Goal: Use online tool/utility: Utilize a website feature to perform a specific function

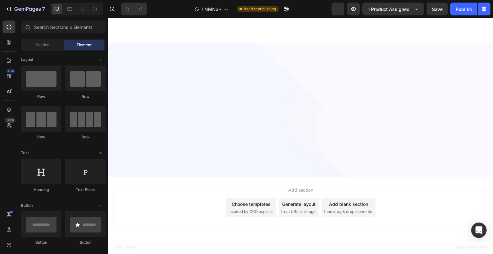
scroll to position [1886, 0]
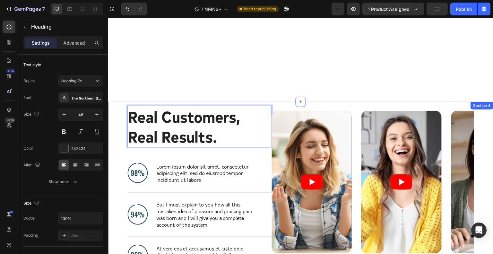
scroll to position [1992, 0]
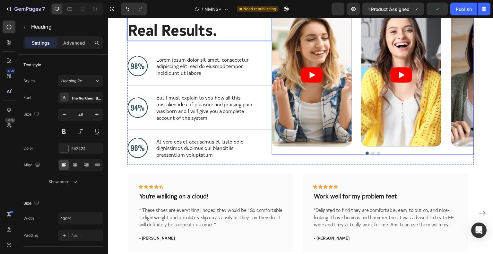
click at [371, 152] on button "Dot" at bounding box center [372, 152] width 3 height 3
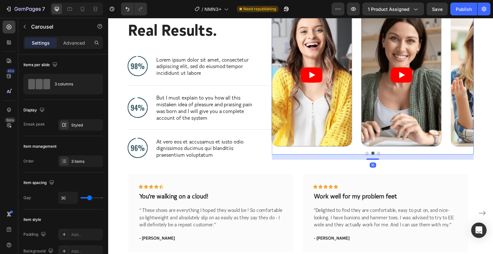
click at [377, 152] on button "Dot" at bounding box center [378, 152] width 3 height 3
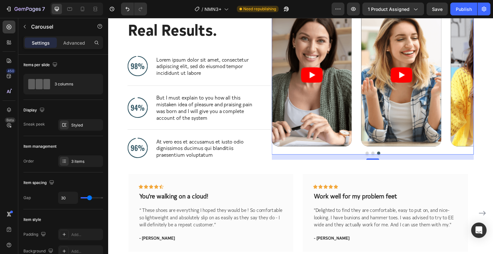
click at [366, 153] on button "Dot" at bounding box center [367, 152] width 3 height 3
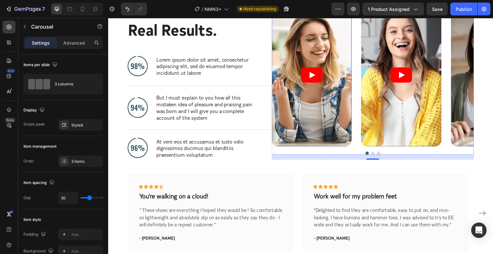
click at [311, 107] on article at bounding box center [312, 75] width 80 height 143
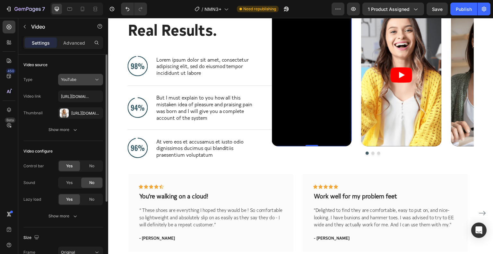
click at [87, 79] on div "YouTube" at bounding box center [77, 80] width 33 height 6
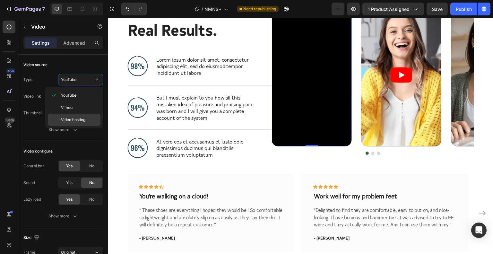
click at [91, 115] on div "Video hosting" at bounding box center [74, 120] width 53 height 12
type input "https://media.w3.org/2010/05/sintel/trailer.mp4"
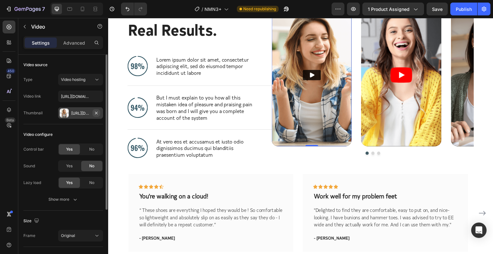
click at [96, 111] on icon "button" at bounding box center [96, 112] width 5 height 5
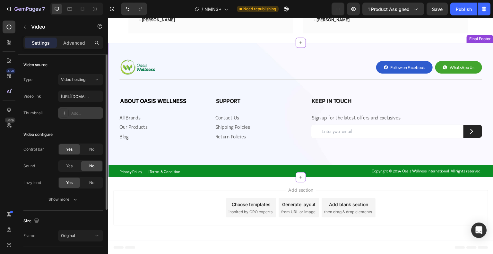
scroll to position [890, 0]
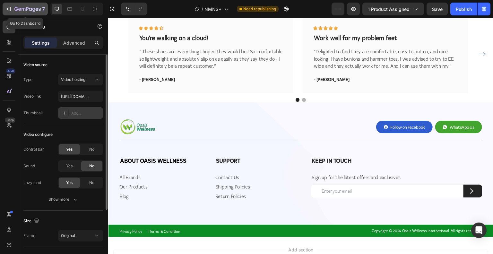
click at [12, 8] on div "7" at bounding box center [24, 9] width 39 height 8
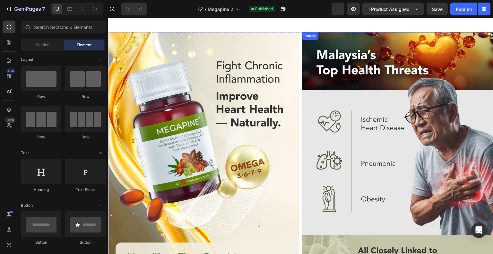
scroll to position [963, 0]
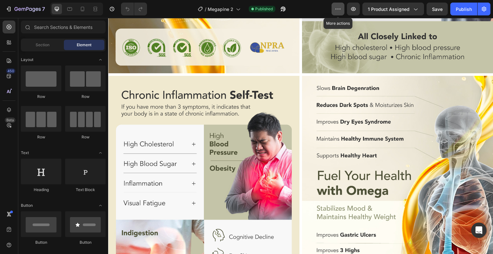
click at [339, 9] on icon "button" at bounding box center [338, 9] width 6 height 6
click at [352, 10] on icon "button" at bounding box center [353, 9] width 6 height 6
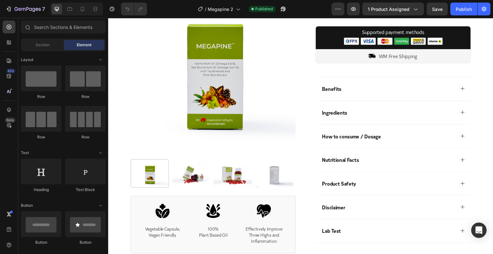
scroll to position [214, 0]
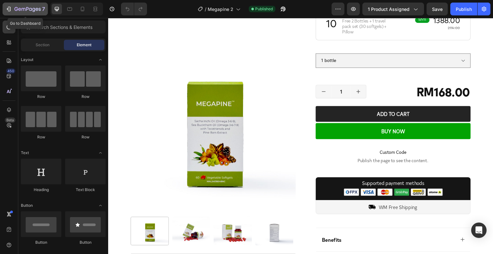
click at [19, 9] on icon "button" at bounding box center [19, 9] width 3 height 3
